Goal: Communication & Community: Answer question/provide support

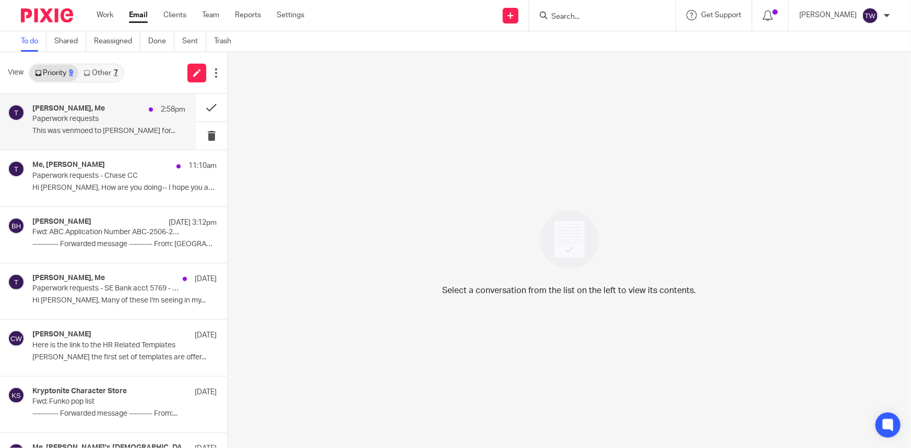
click at [110, 133] on p "This was venmoed to [PERSON_NAME] for..." at bounding box center [108, 131] width 153 height 9
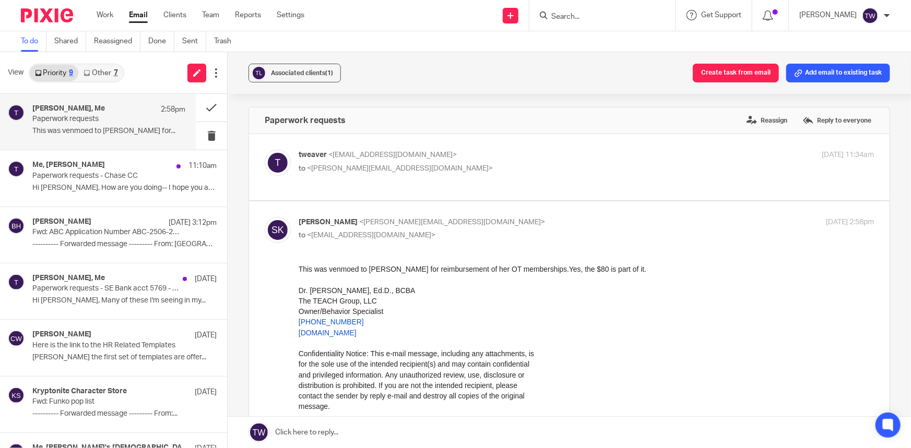
click at [319, 433] on link at bounding box center [569, 432] width 683 height 31
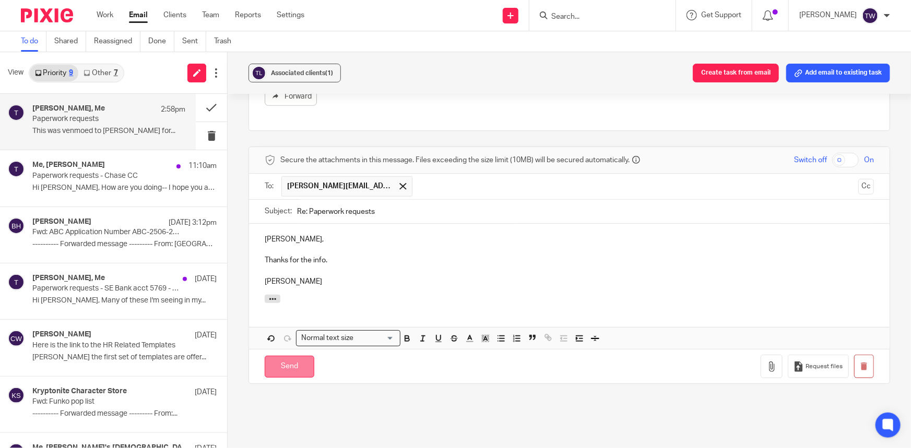
click at [292, 368] on input "Send" at bounding box center [290, 367] width 50 height 22
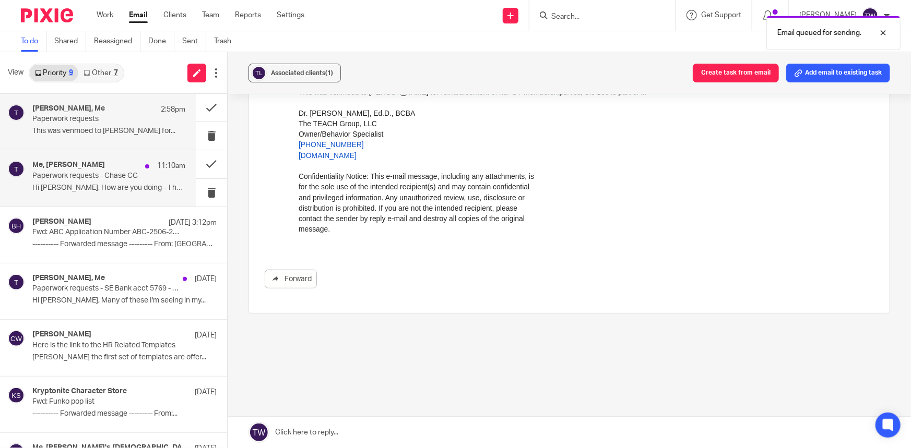
click at [94, 181] on div "Me, [PERSON_NAME] 11:10am Paperwork requests - Chase CC Hi [PERSON_NAME], How a…" at bounding box center [108, 178] width 153 height 35
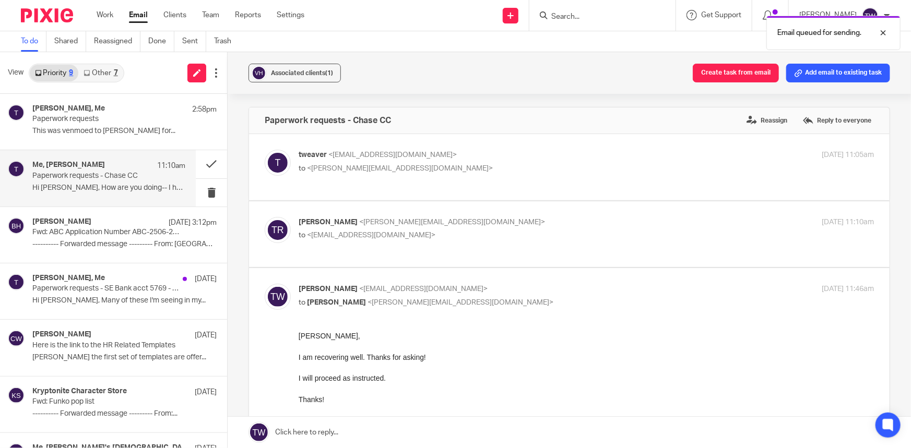
scroll to position [0, 0]
click at [98, 73] on link "Other 7" at bounding box center [100, 73] width 44 height 17
